Goal: Check status: Check status

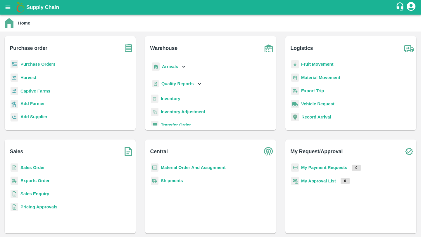
click at [37, 165] on p "Sales Order" at bounding box center [32, 167] width 24 height 6
click at [36, 166] on b "Sales Order" at bounding box center [32, 167] width 24 height 5
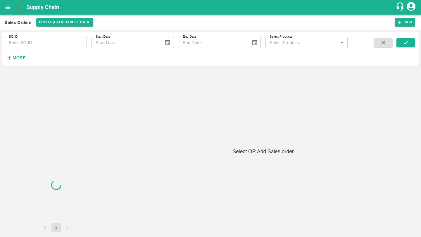
click at [33, 41] on input "SO ID" at bounding box center [46, 42] width 82 height 11
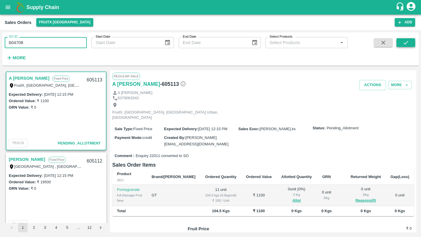
click at [407, 41] on icon "submit" at bounding box center [405, 42] width 6 height 6
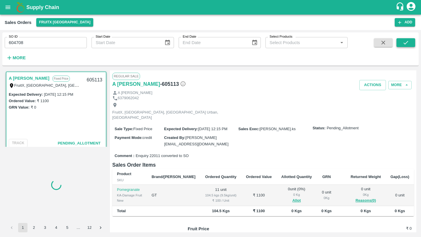
scroll to position [2, 0]
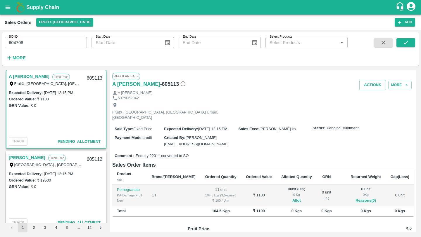
click at [56, 41] on input "604708" at bounding box center [46, 42] width 82 height 11
type input "604708"
click at [405, 45] on icon "submit" at bounding box center [405, 42] width 6 height 6
